Goal: Task Accomplishment & Management: Use online tool/utility

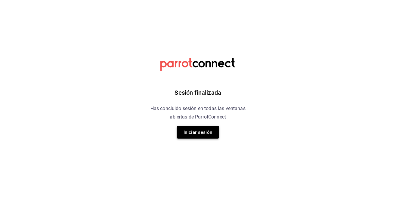
click at [207, 131] on button "Iniciar sesión" at bounding box center [198, 132] width 42 height 13
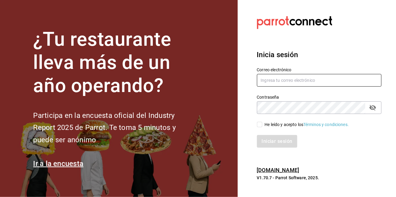
click at [282, 87] on input "text" at bounding box center [319, 80] width 125 height 13
type input "abisalpedidos@gmail.com"
click at [262, 127] on input "He leído y acepto los Términos y condiciones." at bounding box center [259, 124] width 5 height 5
checkbox input "true"
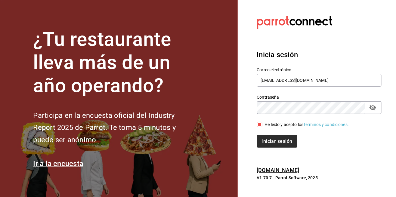
click at [271, 148] on button "Iniciar sesión" at bounding box center [277, 141] width 40 height 13
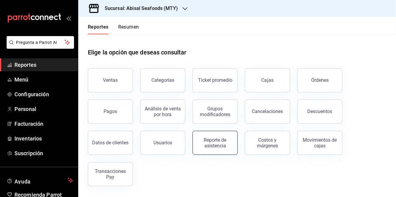
click at [224, 140] on div "Reporte de asistencia" at bounding box center [214, 142] width 37 height 11
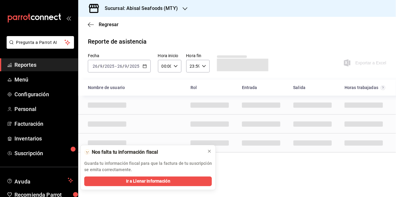
click at [128, 10] on h3 "Sucursal: Abisal Seafoods (MTY)" at bounding box center [139, 8] width 78 height 7
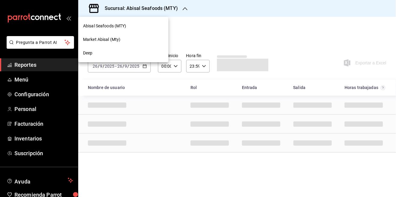
click at [88, 37] on span "Market Abisal (Mty)" at bounding box center [102, 39] width 38 height 6
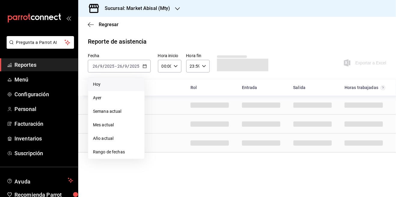
click at [124, 86] on span "Hoy" at bounding box center [116, 84] width 47 height 6
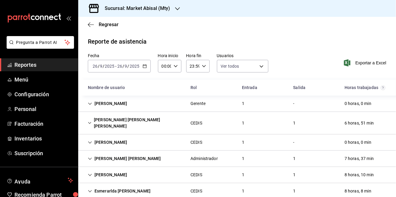
type input "306a98c0-6940-4e4e-933e-54fb4acd2f42,aba5c89c-da41-46ab-b552-a3a7bb8addf1,79cd7…"
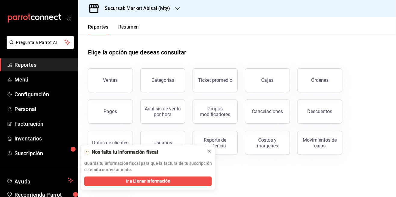
scroll to position [29, 0]
click at [223, 137] on div "Reporte de asistencia" at bounding box center [214, 142] width 37 height 11
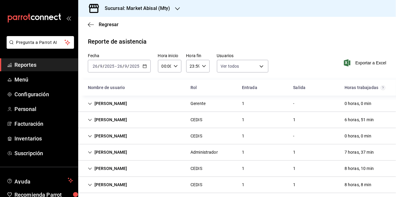
click at [361, 96] on div "Yazmin Treviño Gerente 1 - 0 horas, 0 min" at bounding box center [237, 104] width 318 height 16
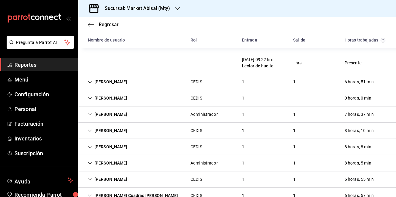
scroll to position [61, 0]
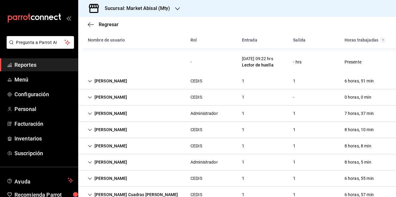
click at [272, 122] on div "Israel Lara Hernandez CEDIS 1 1 8 horas, 10 min" at bounding box center [237, 130] width 318 height 16
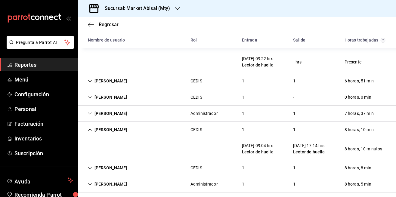
click at [282, 160] on div "Esmerarlda Galindo Segundo CEDIS 1 1 8 horas, 8 min" at bounding box center [237, 168] width 318 height 16
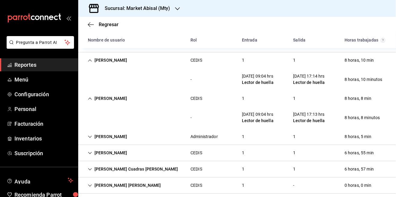
scroll to position [139, 0]
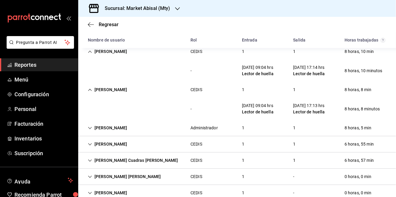
click at [332, 185] on div "Aline Herrera Muñoz CEDIS 1 - 0 horas, 0 min" at bounding box center [237, 193] width 318 height 16
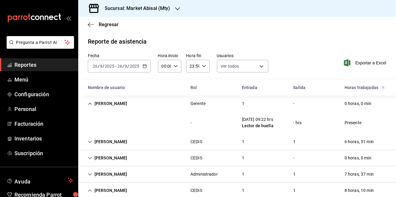
scroll to position [0, 0]
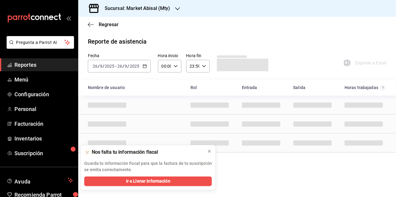
scroll to position [29, 0]
click at [209, 154] on div at bounding box center [209, 151] width 5 height 6
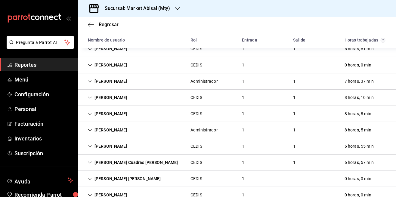
scroll to position [73, 0]
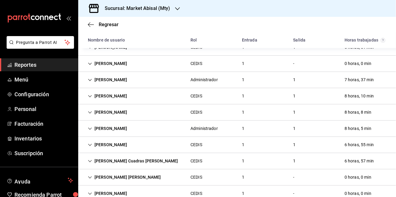
click at [329, 186] on div "[PERSON_NAME] CEDIS 1 - 0 horas, 0 min" at bounding box center [237, 194] width 318 height 16
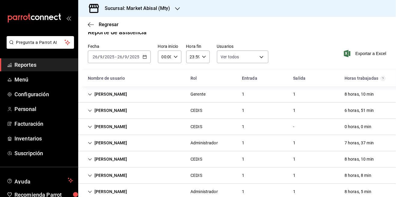
scroll to position [0, 0]
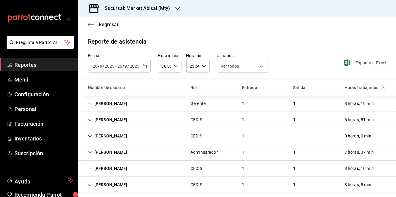
click at [374, 59] on span "Exportar a Excel" at bounding box center [365, 62] width 41 height 7
click at [125, 66] on input "9" at bounding box center [126, 66] width 3 height 5
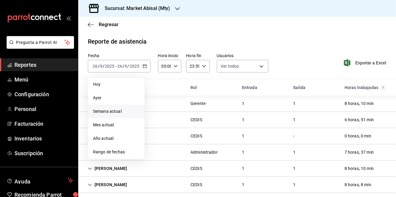
click at [104, 111] on span "Semana actual" at bounding box center [116, 111] width 47 height 6
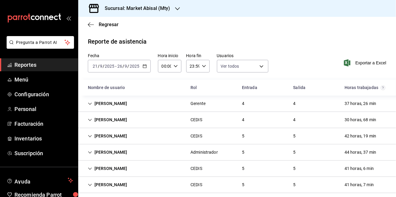
click at [146, 64] on \(Stroke\) "button" at bounding box center [146, 64] width 0 height 0
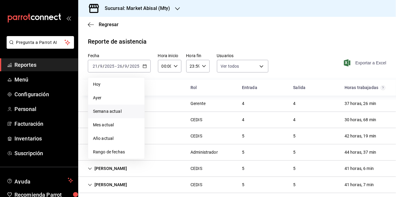
click at [356, 66] on span "Exportar a Excel" at bounding box center [365, 62] width 41 height 7
